Goal: Communication & Community: Participate in discussion

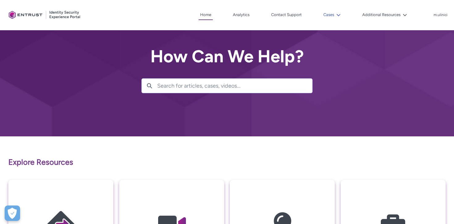
click at [329, 14] on button "Cases" at bounding box center [332, 14] width 20 height 9
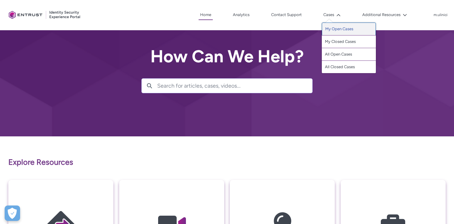
click at [340, 30] on link "My Open Cases" at bounding box center [349, 29] width 54 height 13
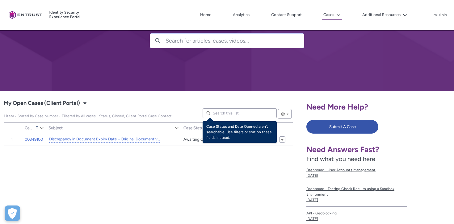
scroll to position [104, 0]
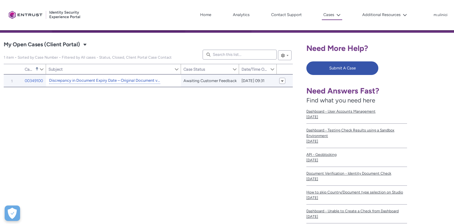
click at [144, 81] on link "Discrepancy in Document Expiry Date – Original Document vs. Onfido Report" at bounding box center [104, 81] width 111 height 6
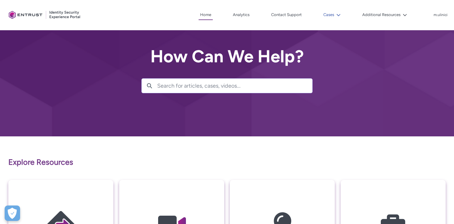
click at [332, 13] on button "Cases" at bounding box center [332, 14] width 20 height 9
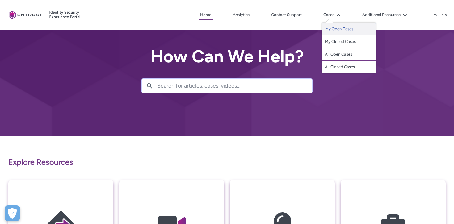
click at [341, 28] on link "My Open Cases" at bounding box center [349, 29] width 54 height 13
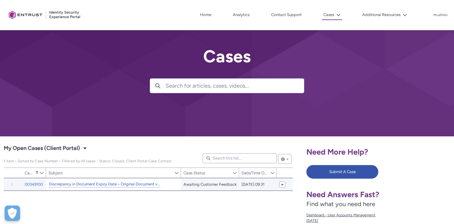
click at [100, 183] on link "Discrepancy in Document Expiry Date – Original Document vs. Onfido Report" at bounding box center [104, 184] width 111 height 6
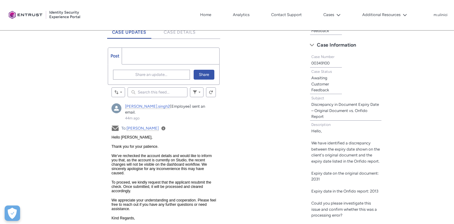
scroll to position [169, 0]
click at [147, 75] on span "Share an update..." at bounding box center [151, 73] width 32 height 9
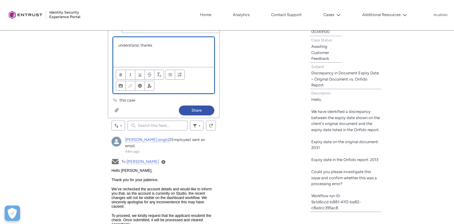
scroll to position [200, 0]
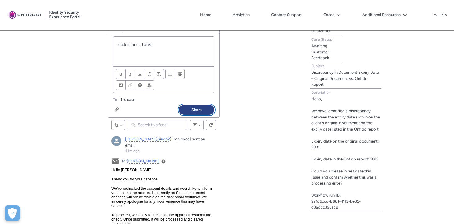
click at [202, 111] on button "Share" at bounding box center [197, 110] width 36 height 10
